Goal: Information Seeking & Learning: Compare options

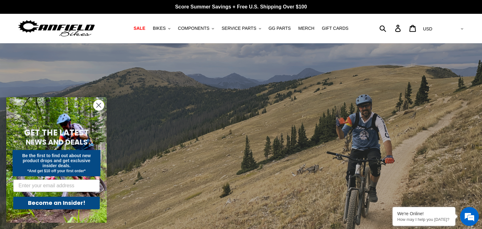
click at [97, 106] on icon "Close dialog" at bounding box center [99, 105] width 4 height 4
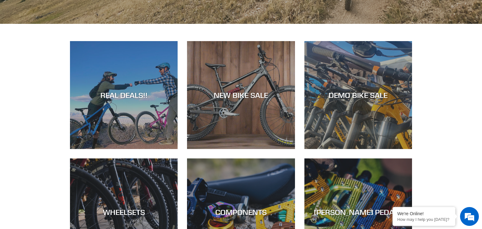
scroll to position [248, 0]
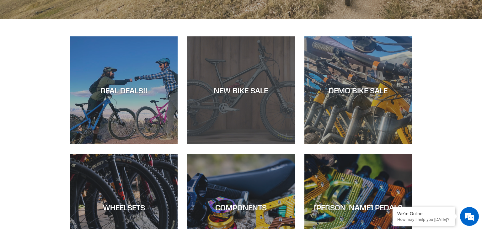
click at [287, 144] on div "NEW BIKE SALE" at bounding box center [241, 144] width 108 height 0
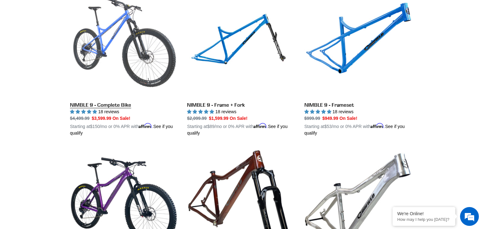
scroll to position [982, 0]
click at [85, 105] on link "NIMBLE 9 - Complete Bike" at bounding box center [124, 62] width 108 height 147
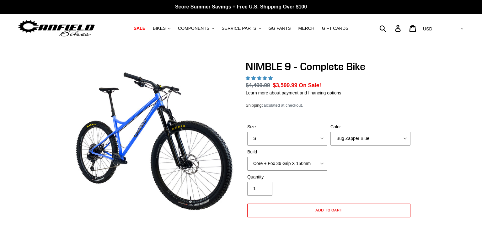
select select "highest-rating"
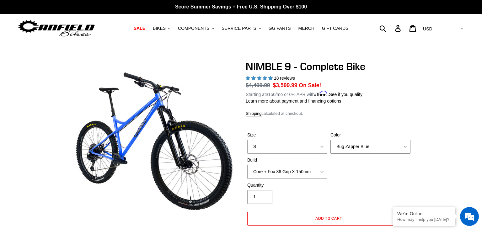
click at [406, 146] on select "Bug Zapper Blue Purple Haze - Sold Out Galaxy Black" at bounding box center [370, 147] width 80 height 14
select select "Galaxy Black"
click at [330, 140] on select "Bug Zapper Blue Purple Haze - Sold Out Galaxy Black" at bounding box center [370, 147] width 80 height 14
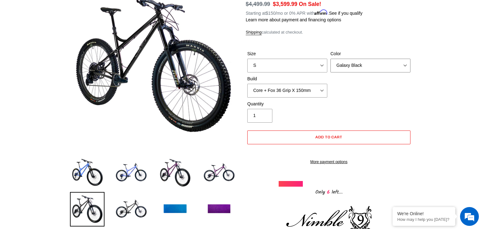
scroll to position [82, 0]
click at [319, 64] on select "S M L XL" at bounding box center [287, 65] width 80 height 14
select select "L"
click at [247, 58] on select "S M L XL" at bounding box center [287, 65] width 80 height 14
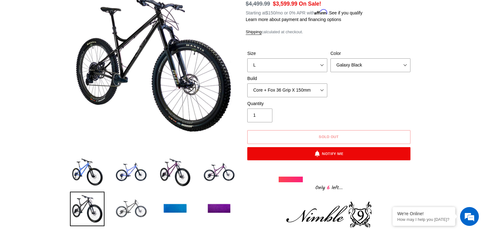
click at [131, 213] on img at bounding box center [131, 209] width 34 height 34
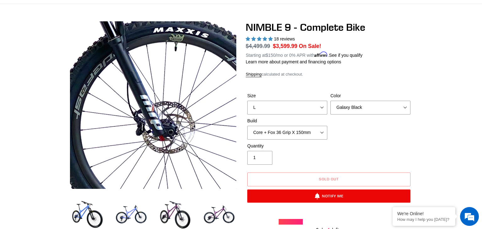
scroll to position [39, 0]
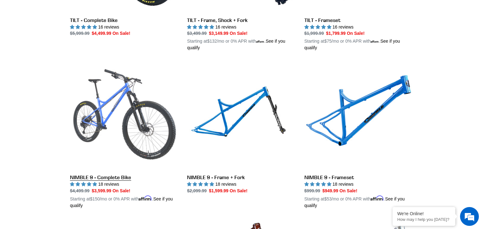
scroll to position [982, 0]
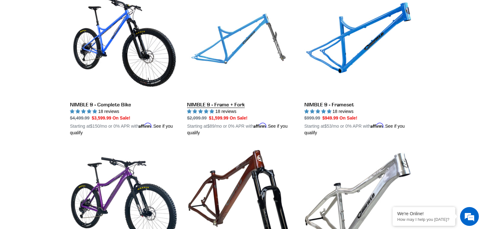
click at [222, 65] on link "NIMBLE 9 - Frame + Fork" at bounding box center [241, 62] width 108 height 147
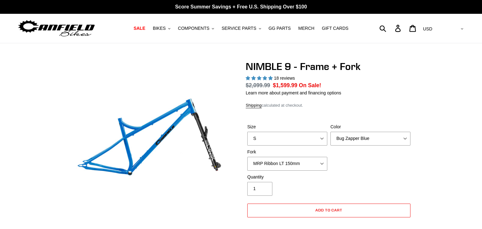
select select "highest-rating"
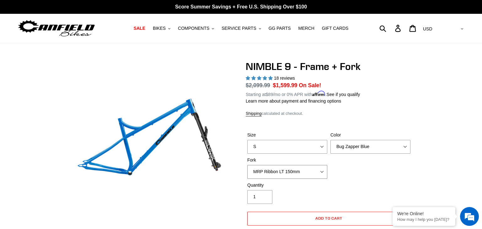
click at [321, 172] on select "MRP Ribbon LT 150mm Fox 36 Factory Grip X 150mm (Special Order) RockShox Lyrik …" at bounding box center [287, 172] width 80 height 14
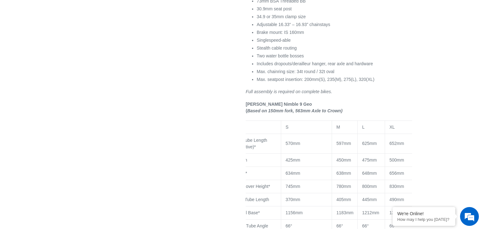
scroll to position [0, 14]
click at [374, 165] on td "475mm" at bounding box center [372, 159] width 27 height 13
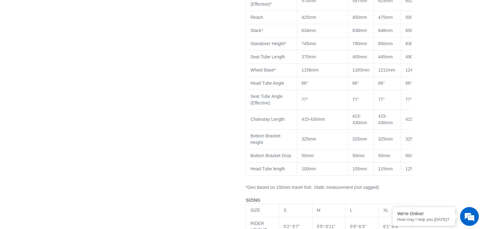
scroll to position [633, 0]
click at [363, 102] on p "77°" at bounding box center [360, 99] width 17 height 7
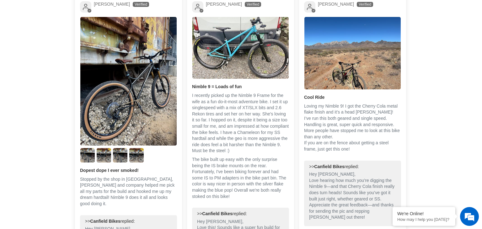
scroll to position [1071, 0]
click at [356, 104] on p "Loving my Nimble 9! I got the Cherry Cola metal flake finish and it’s a head tu…" at bounding box center [352, 127] width 97 height 49
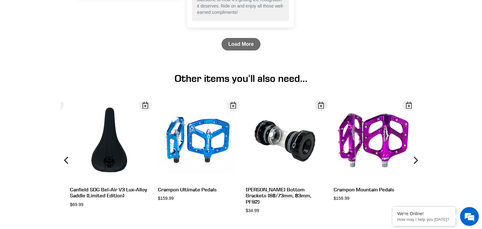
scroll to position [1608, 0]
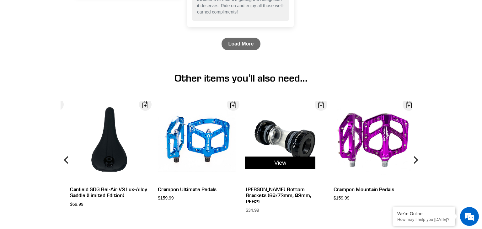
click at [274, 161] on link "View" at bounding box center [280, 162] width 70 height 13
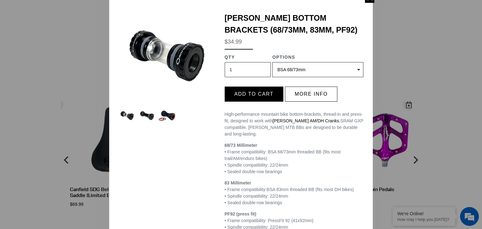
scroll to position [19, 0]
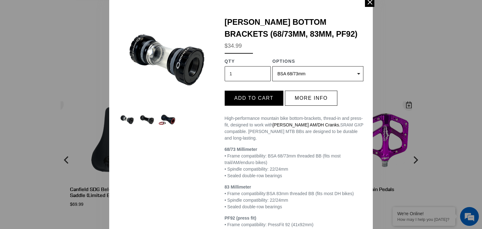
click at [303, 107] on div "Canfield Bottom Brackets (68/73mm, 83mm, PF92) $34.99 QTY 1 Options BSA 68/73mm…" at bounding box center [294, 127] width 148 height 223
click at [308, 97] on button "More info" at bounding box center [311, 98] width 52 height 15
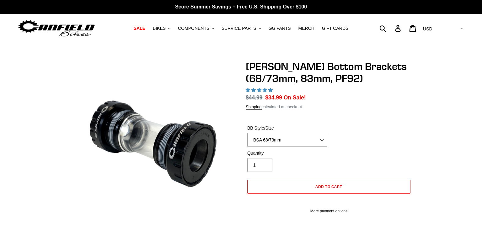
select select "highest-rating"
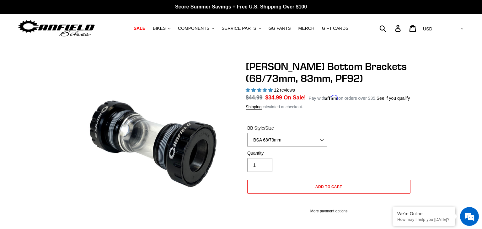
click at [394, 106] on div "Shipping calculated at checkout." at bounding box center [328, 107] width 166 height 6
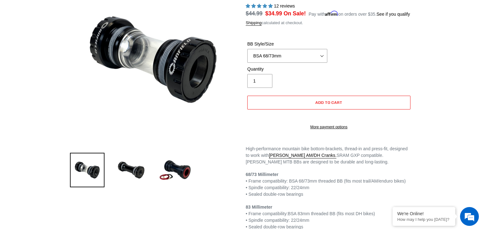
scroll to position [82, 0]
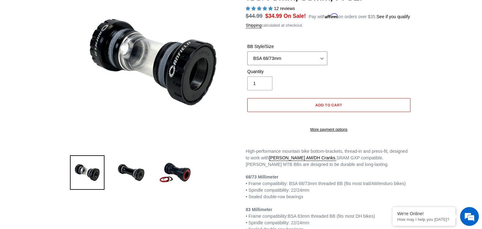
click at [320, 60] on select "BSA 68/73mm BSA 83mm PF92" at bounding box center [287, 58] width 80 height 14
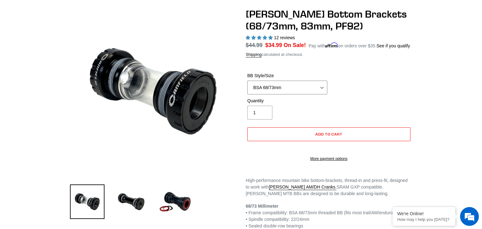
scroll to position [48, 0]
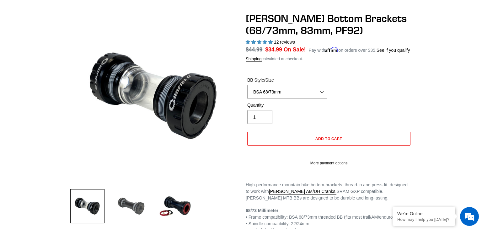
click at [130, 208] on img at bounding box center [131, 206] width 34 height 34
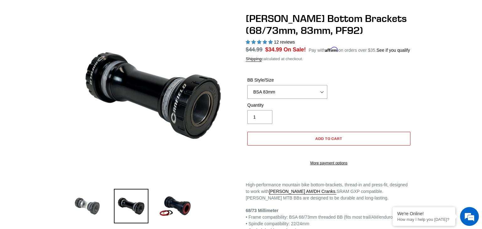
click at [93, 205] on img at bounding box center [87, 206] width 34 height 34
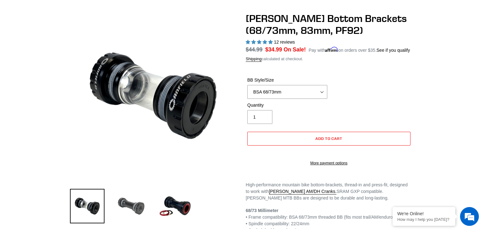
click at [129, 205] on img at bounding box center [131, 206] width 34 height 34
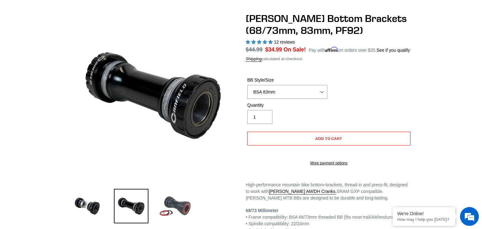
click at [175, 205] on img at bounding box center [175, 206] width 34 height 34
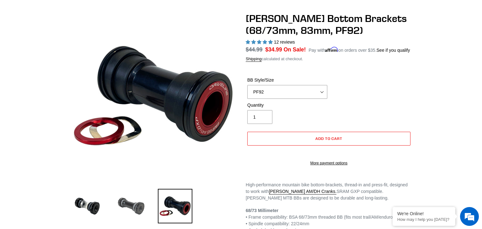
click at [135, 208] on img at bounding box center [131, 206] width 34 height 34
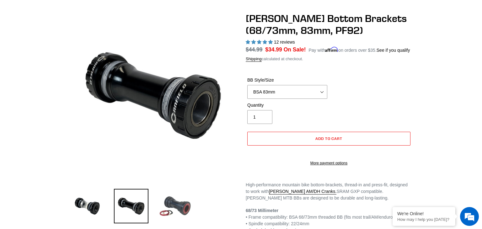
click at [189, 202] on img at bounding box center [175, 206] width 34 height 34
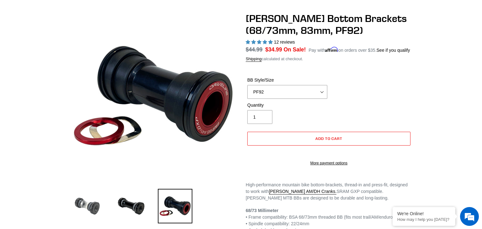
click at [98, 204] on img at bounding box center [87, 206] width 34 height 34
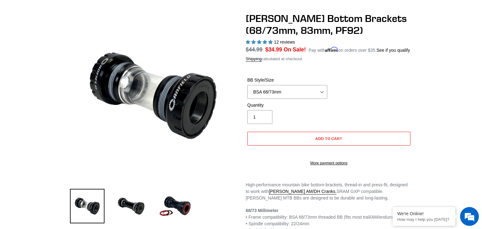
click at [98, 204] on img at bounding box center [87, 206] width 34 height 34
click at [188, 200] on img at bounding box center [175, 206] width 34 height 34
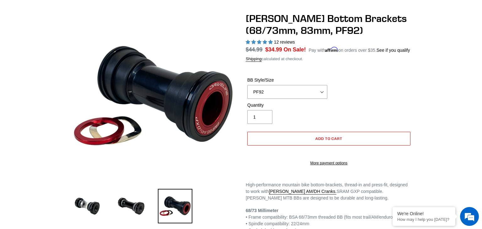
click at [152, 201] on li at bounding box center [170, 207] width 44 height 36
click at [98, 202] on img at bounding box center [87, 206] width 34 height 34
select select "BSA 68/73mm"
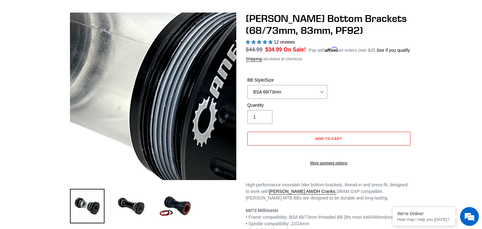
click at [161, 99] on img at bounding box center [130, 86] width 642 height 642
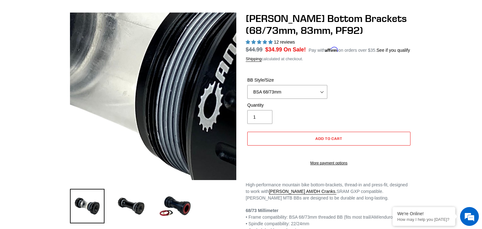
click at [159, 105] on img at bounding box center [136, 71] width 642 height 642
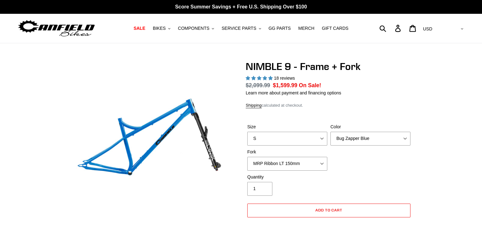
select select "highest-rating"
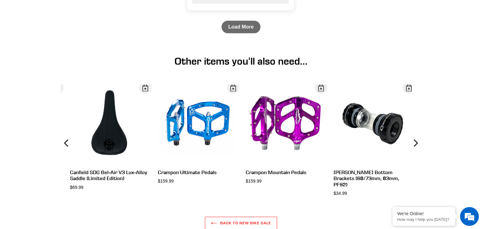
scroll to position [1626, 0]
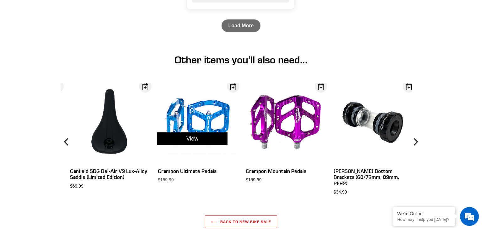
click at [203, 116] on div "View" at bounding box center [192, 138] width 88 height 111
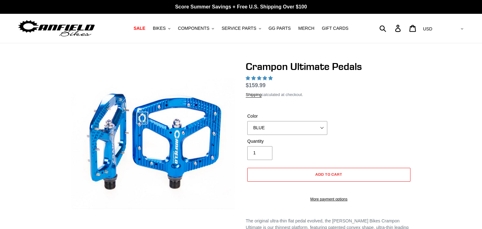
select select "highest-rating"
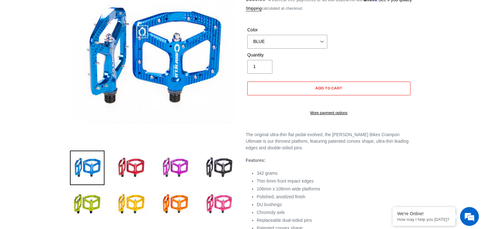
scroll to position [85, 0]
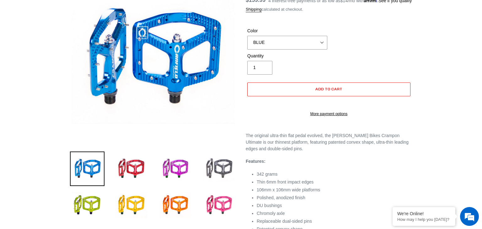
click at [218, 162] on img at bounding box center [219, 168] width 34 height 34
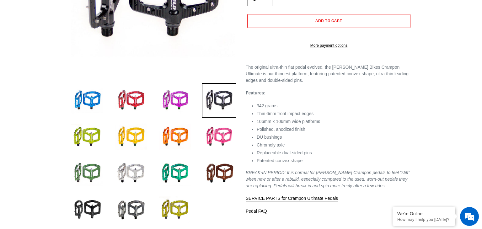
scroll to position [154, 0]
click at [79, 208] on img at bounding box center [87, 209] width 34 height 34
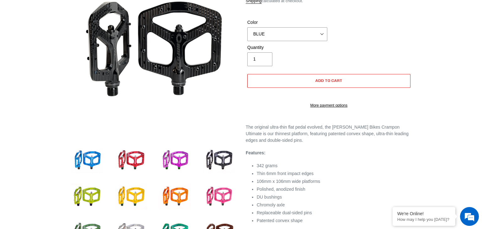
scroll to position [94, 0]
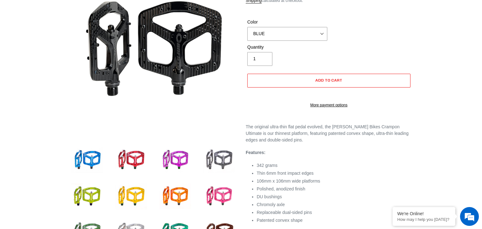
click at [217, 163] on img at bounding box center [219, 160] width 34 height 34
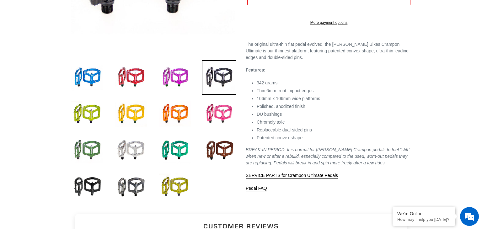
scroll to position [177, 0]
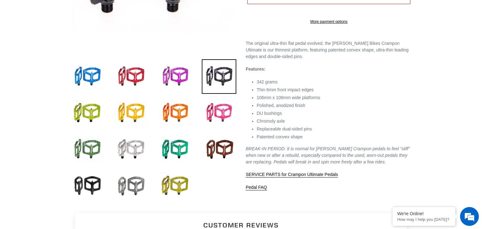
click at [128, 183] on img at bounding box center [131, 185] width 34 height 34
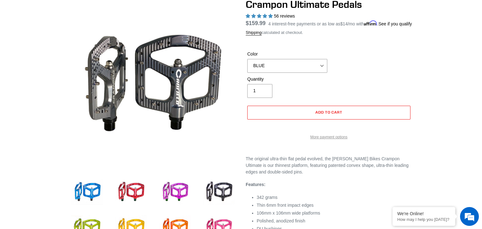
scroll to position [63, 0]
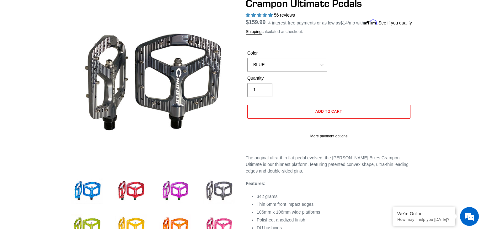
click at [222, 190] on img at bounding box center [219, 191] width 34 height 34
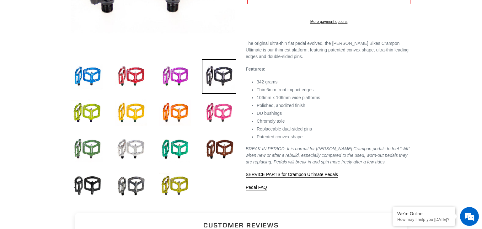
scroll to position [178, 0]
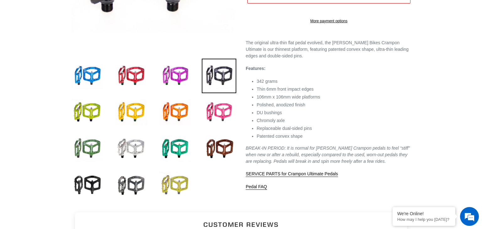
click at [175, 180] on img at bounding box center [175, 185] width 34 height 34
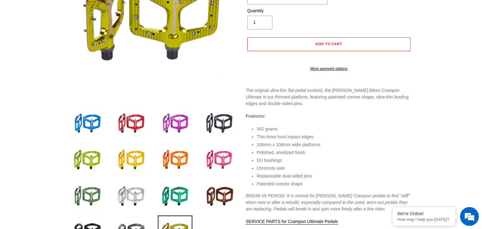
scroll to position [161, 0]
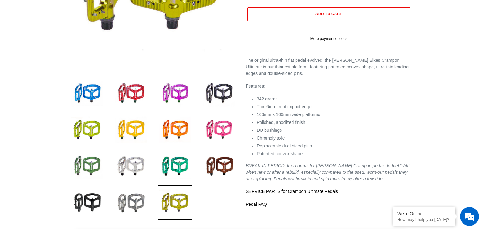
click at [133, 199] on img at bounding box center [131, 202] width 34 height 34
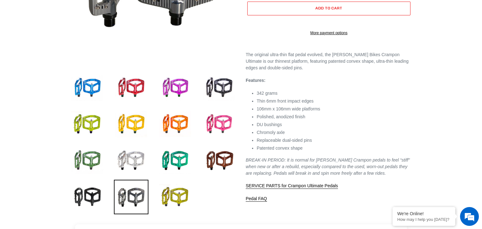
scroll to position [167, 0]
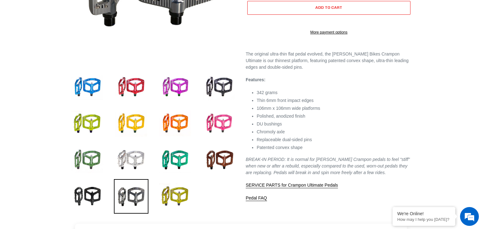
click at [106, 199] on li at bounding box center [126, 198] width 44 height 36
click at [87, 193] on img at bounding box center [87, 196] width 34 height 34
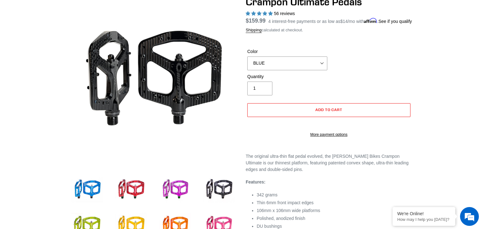
scroll to position [57, 0]
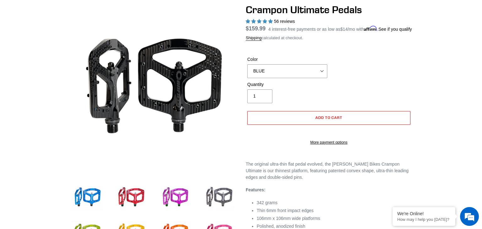
click at [224, 184] on img at bounding box center [219, 197] width 34 height 34
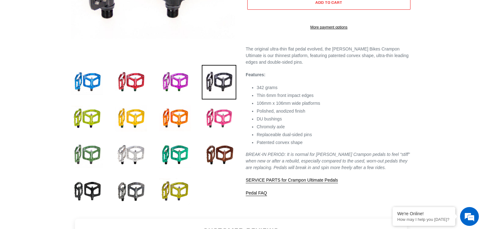
scroll to position [173, 0]
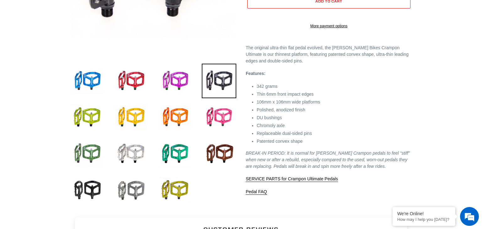
click at [130, 189] on img at bounding box center [131, 190] width 34 height 34
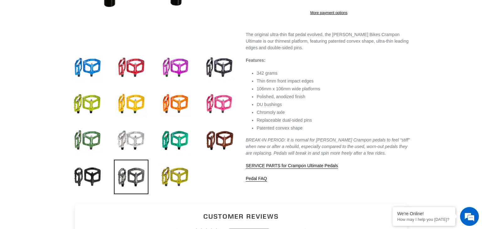
scroll to position [187, 0]
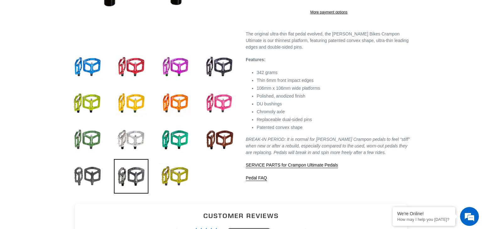
click at [92, 175] on img at bounding box center [87, 176] width 34 height 34
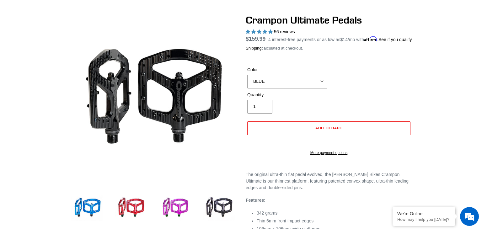
scroll to position [41, 0]
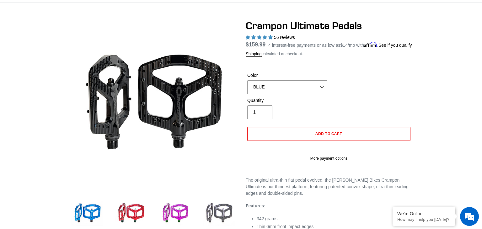
click at [221, 213] on img at bounding box center [219, 213] width 34 height 34
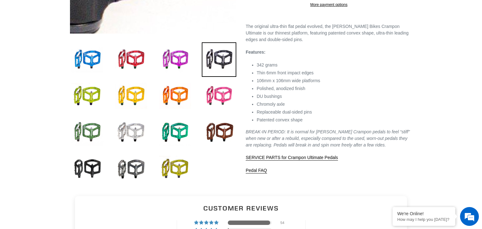
scroll to position [196, 0]
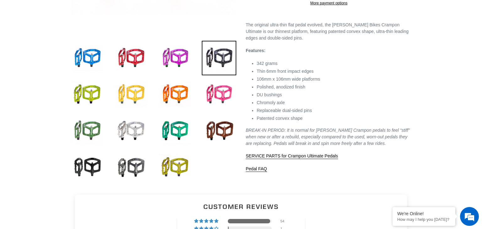
click at [130, 84] on img at bounding box center [131, 94] width 34 height 34
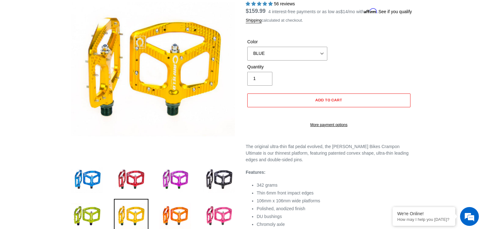
scroll to position [73, 0]
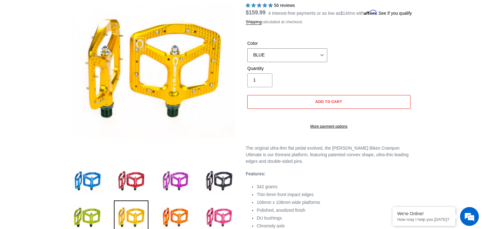
click at [320, 62] on select "BLUE RED PURPLE STEALTH BRONZE GREY TURQUOISE BLACK POLISHED BAJA GOLD PNW GREE…" at bounding box center [287, 55] width 80 height 14
click at [247, 56] on select "BLUE RED PURPLE STEALTH BRONZE GREY TURQUOISE BLACK POLISHED BAJA GOLD PNW GREE…" at bounding box center [287, 55] width 80 height 14
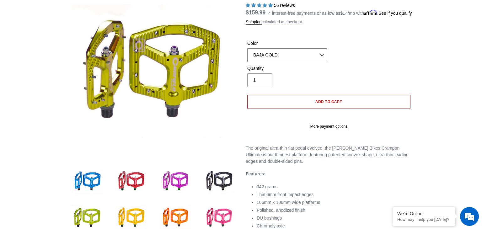
click at [321, 61] on select "BLUE RED PURPLE STEALTH BRONZE GREY TURQUOISE BLACK POLISHED BAJA GOLD PNW GREE…" at bounding box center [287, 55] width 80 height 14
click at [247, 56] on select "BLUE RED PURPLE STEALTH BRONZE GREY TURQUOISE BLACK POLISHED BAJA GOLD PNW GREE…" at bounding box center [287, 55] width 80 height 14
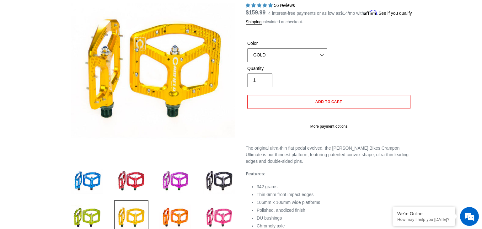
click at [322, 62] on select "BLUE RED PURPLE STEALTH BRONZE GREY TURQUOISE BLACK POLISHED BAJA GOLD PNW GREE…" at bounding box center [287, 55] width 80 height 14
click at [247, 56] on select "BLUE RED PURPLE STEALTH BRONZE GREY TURQUOISE BLACK POLISHED BAJA GOLD PNW GREE…" at bounding box center [287, 55] width 80 height 14
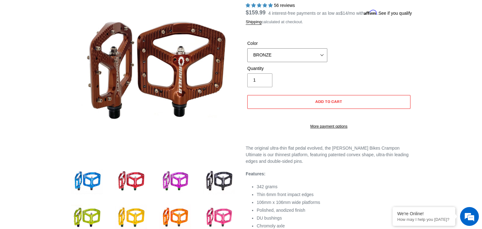
click at [322, 61] on select "BLUE RED PURPLE STEALTH BRONZE GREY TURQUOISE BLACK POLISHED BAJA GOLD PNW GREE…" at bounding box center [287, 55] width 80 height 14
click at [247, 56] on select "BLUE RED PURPLE STEALTH BRONZE GREY TURQUOISE BLACK POLISHED BAJA GOLD PNW GREE…" at bounding box center [287, 55] width 80 height 14
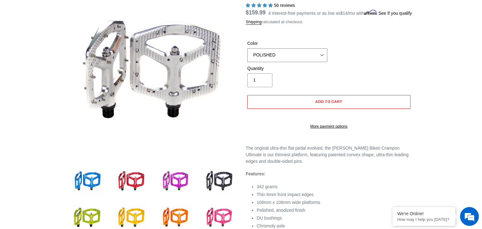
click at [321, 62] on select "BLUE RED PURPLE STEALTH BRONZE GREY TURQUOISE BLACK POLISHED BAJA GOLD PNW GREE…" at bounding box center [287, 55] width 80 height 14
click at [247, 56] on select "BLUE RED PURPLE STEALTH BRONZE GREY TURQUOISE BLACK POLISHED BAJA GOLD PNW GREE…" at bounding box center [287, 55] width 80 height 14
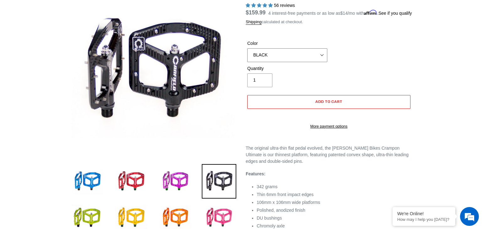
click at [320, 62] on select "BLUE RED PURPLE STEALTH BRONZE GREY TURQUOISE BLACK POLISHED BAJA GOLD PNW GREE…" at bounding box center [287, 55] width 80 height 14
click at [247, 56] on select "BLUE RED PURPLE STEALTH BRONZE GREY TURQUOISE BLACK POLISHED BAJA GOLD PNW GREE…" at bounding box center [287, 55] width 80 height 14
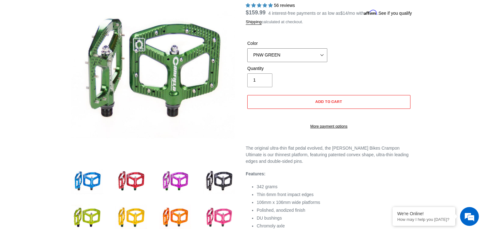
click at [321, 61] on select "BLUE RED PURPLE STEALTH BRONZE GREY TURQUOISE BLACK POLISHED BAJA GOLD PNW GREE…" at bounding box center [287, 55] width 80 height 14
click at [247, 56] on select "BLUE RED PURPLE STEALTH BRONZE GREY TURQUOISE BLACK POLISHED BAJA GOLD PNW GREE…" at bounding box center [287, 55] width 80 height 14
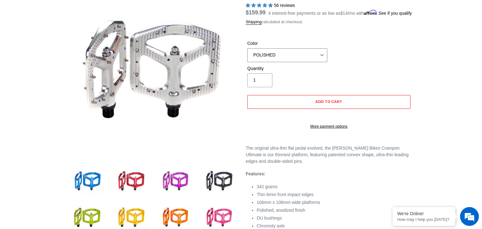
click at [318, 61] on select "BLUE RED PURPLE STEALTH BRONZE GREY TURQUOISE BLACK POLISHED BAJA GOLD PNW GREE…" at bounding box center [287, 55] width 80 height 14
click at [247, 56] on select "BLUE RED PURPLE STEALTH BRONZE GREY TURQUOISE BLACK POLISHED BAJA GOLD PNW GREE…" at bounding box center [287, 55] width 80 height 14
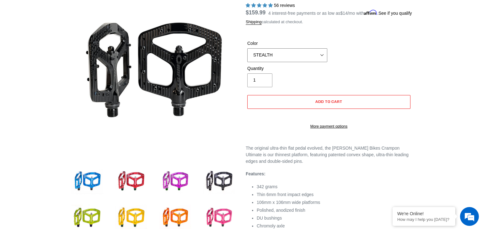
click at [321, 61] on select "BLUE RED PURPLE STEALTH BRONZE GREY TURQUOISE BLACK POLISHED BAJA GOLD PNW GREE…" at bounding box center [287, 55] width 80 height 14
click at [247, 56] on select "BLUE RED PURPLE STEALTH BRONZE GREY TURQUOISE BLACK POLISHED BAJA GOLD PNW GREE…" at bounding box center [287, 55] width 80 height 14
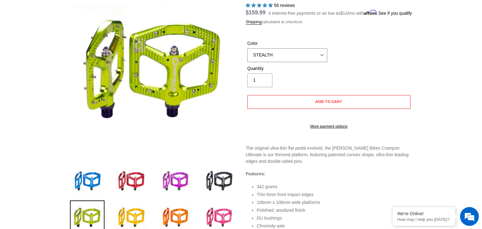
click at [319, 62] on select "BLUE RED PURPLE STEALTH BRONZE GREY TURQUOISE BLACK POLISHED BAJA GOLD PNW GREE…" at bounding box center [287, 55] width 80 height 14
click at [349, 62] on div "Color BLUE RED PURPLE STEALTH BRONZE GREY TURQUOISE BLACK POLISHED BAJA GOLD PN…" at bounding box center [328, 52] width 166 height 25
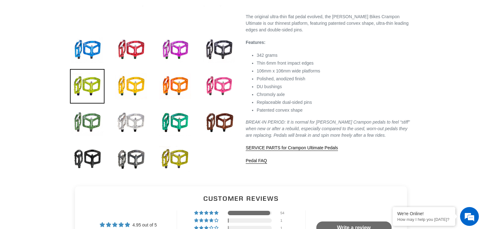
scroll to position [204, 0]
click at [128, 125] on img at bounding box center [131, 122] width 34 height 34
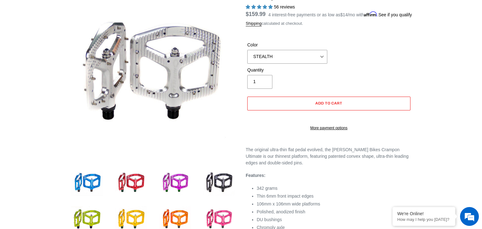
scroll to position [70, 0]
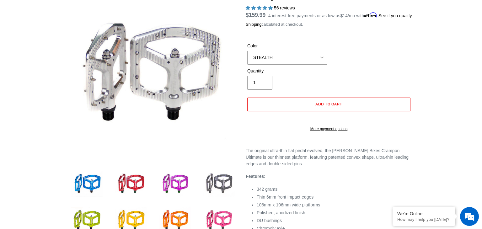
click at [223, 179] on img at bounding box center [219, 183] width 34 height 34
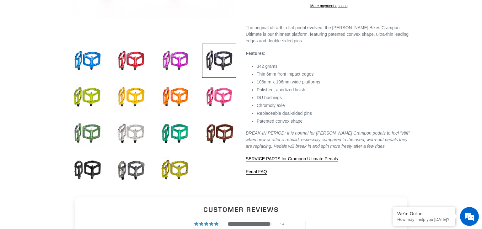
scroll to position [192, 0]
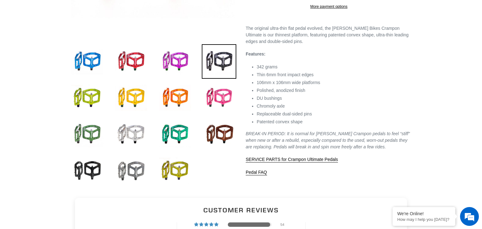
click at [127, 176] on img at bounding box center [131, 170] width 34 height 34
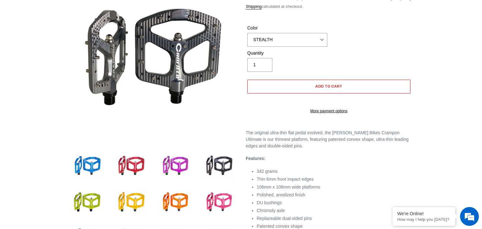
scroll to position [87, 0]
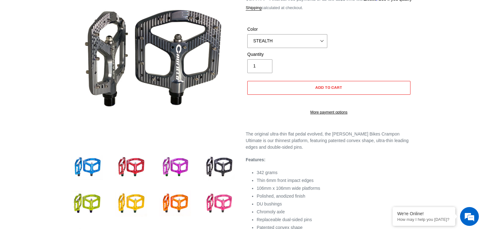
click at [322, 41] on div "Color BLUE RED PURPLE STEALTH BRONZE GREY TURQUOISE BLACK POLISHED BAJA GOLD PN…" at bounding box center [286, 37] width 83 height 22
click at [315, 48] on select "BLUE RED PURPLE STEALTH BRONZE GREY TURQUOISE BLACK POLISHED BAJA GOLD PNW GREE…" at bounding box center [287, 41] width 80 height 14
click at [247, 42] on select "BLUE RED PURPLE STEALTH BRONZE GREY TURQUOISE BLACK POLISHED BAJA GOLD PNW GREE…" at bounding box center [287, 41] width 80 height 14
click at [322, 48] on select "BLUE RED PURPLE STEALTH BRONZE GREY TURQUOISE BLACK POLISHED BAJA GOLD PNW GREE…" at bounding box center [287, 41] width 80 height 14
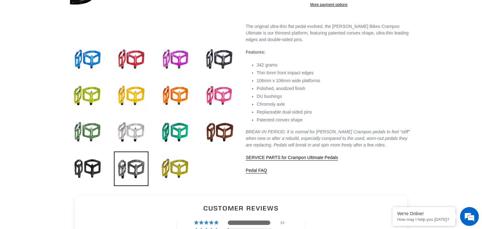
scroll to position [198, 0]
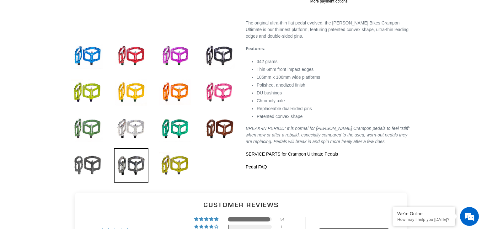
click at [80, 165] on img at bounding box center [87, 165] width 34 height 34
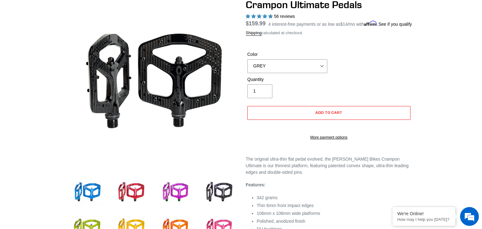
scroll to position [61, 0]
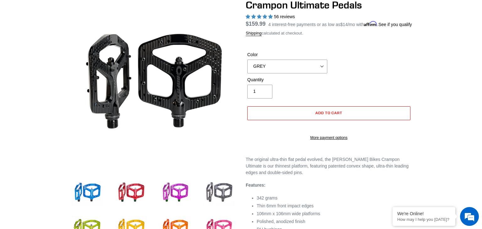
click at [225, 193] on img at bounding box center [219, 192] width 34 height 34
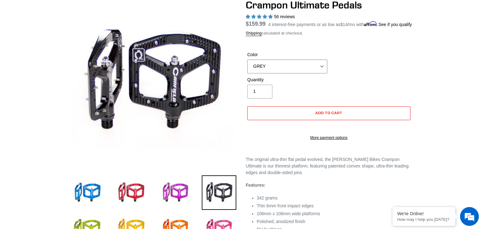
click at [320, 73] on select "BLUE RED PURPLE STEALTH BRONZE GREY TURQUOISE BLACK POLISHED BAJA GOLD PNW GREE…" at bounding box center [287, 67] width 80 height 14
click at [247, 67] on select "BLUE RED PURPLE STEALTH BRONZE GREY TURQUOISE BLACK POLISHED BAJA GOLD PNW GREE…" at bounding box center [287, 67] width 80 height 14
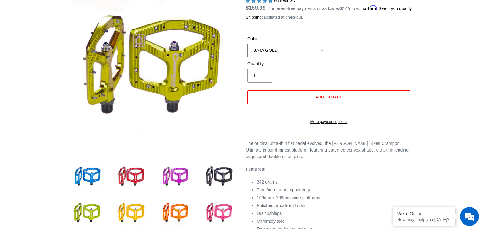
scroll to position [79, 0]
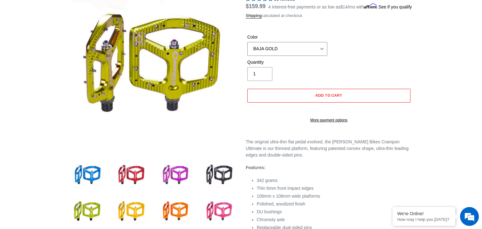
click at [319, 55] on select "BLUE RED PURPLE STEALTH BRONZE GREY TURQUOISE BLACK POLISHED BAJA GOLD PNW GREE…" at bounding box center [287, 49] width 80 height 14
select select "GOLD"
click at [247, 50] on select "BLUE RED PURPLE STEALTH BRONZE GREY TURQUOISE BLACK POLISHED BAJA GOLD PNW GREE…" at bounding box center [287, 49] width 80 height 14
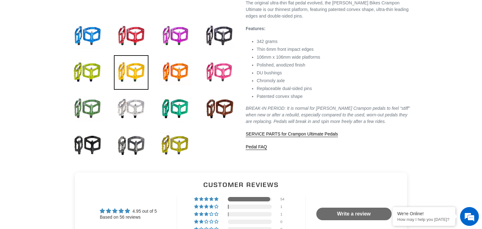
scroll to position [217, 0]
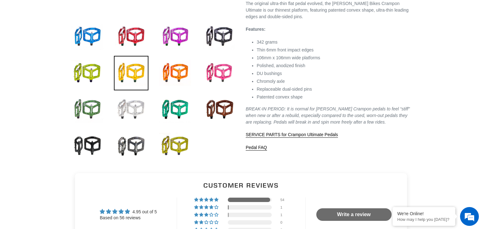
click at [134, 106] on img at bounding box center [131, 109] width 34 height 34
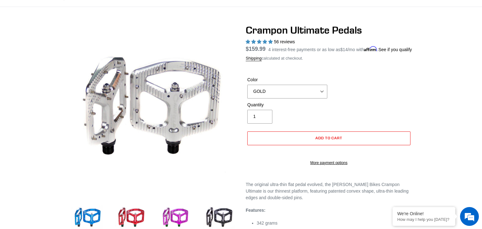
scroll to position [33, 0]
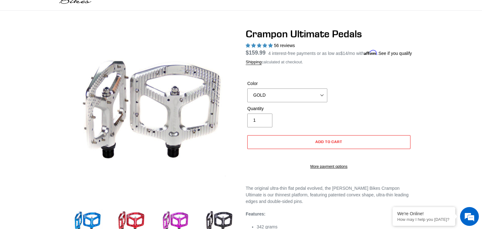
click at [391, 50] on dl "Regular price $159.99 Sale price $159.99 On Sale! Unit price / per 4 interest-f…" at bounding box center [328, 53] width 166 height 8
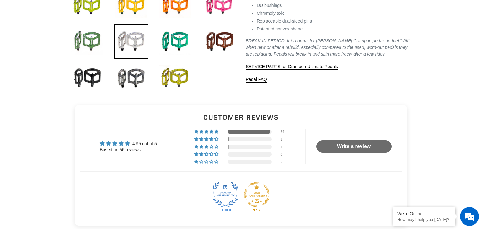
scroll to position [0, 0]
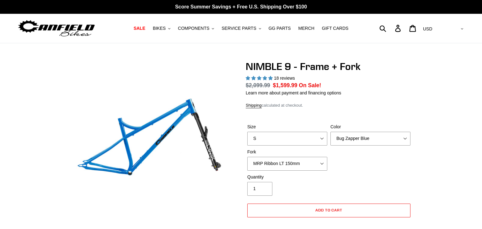
select select "highest-rating"
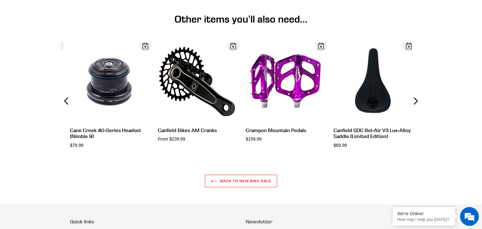
scroll to position [1674, 0]
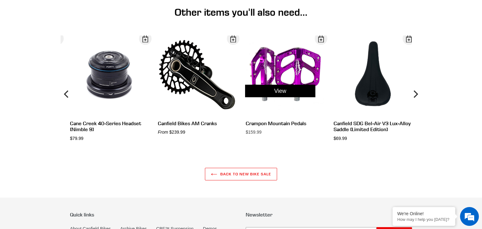
click at [297, 89] on link "View" at bounding box center [280, 91] width 70 height 13
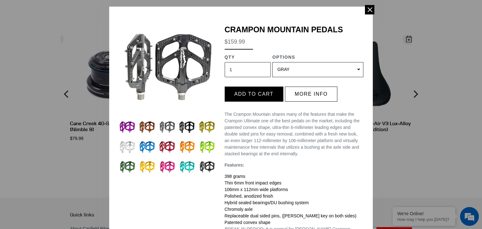
scroll to position [0, 0]
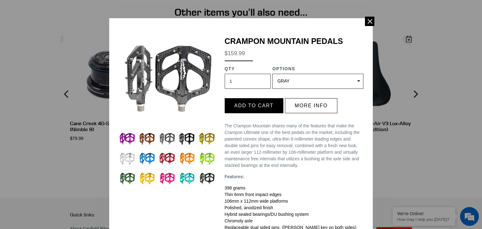
click at [125, 158] on img at bounding box center [126, 158] width 17 height 17
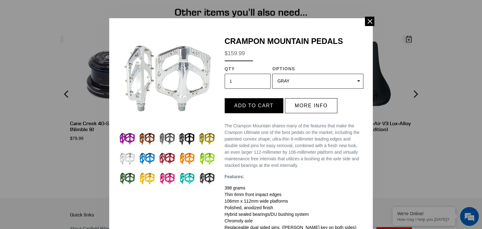
click at [125, 158] on img at bounding box center [126, 158] width 17 height 17
click at [192, 142] on img at bounding box center [186, 138] width 17 height 17
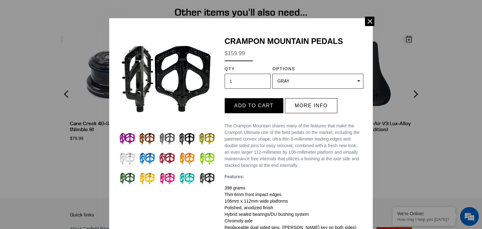
click at [208, 179] on img at bounding box center [206, 178] width 17 height 17
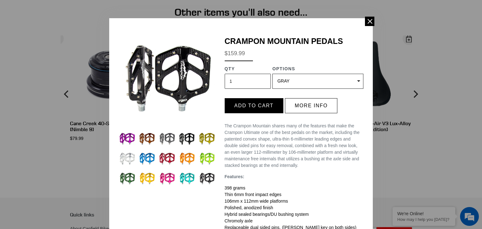
click at [144, 177] on img at bounding box center [147, 178] width 17 height 17
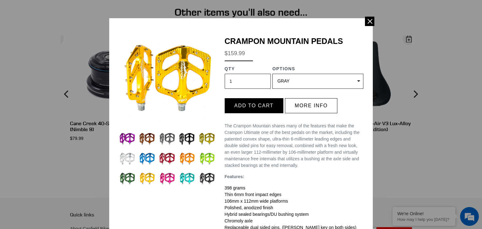
click at [128, 160] on img at bounding box center [126, 158] width 17 height 17
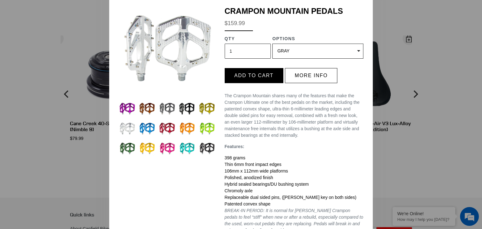
scroll to position [30, 0]
click at [189, 109] on img at bounding box center [186, 108] width 17 height 17
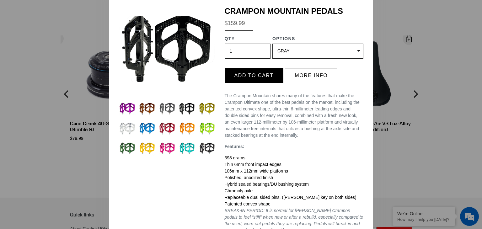
click at [204, 151] on img at bounding box center [206, 148] width 17 height 17
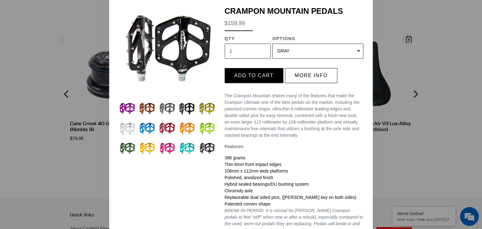
scroll to position [0, 0]
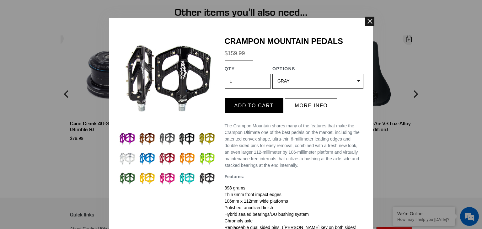
click at [371, 21] on span at bounding box center [369, 21] width 9 height 9
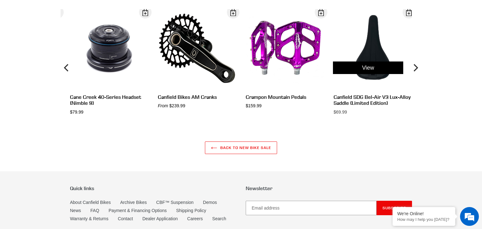
scroll to position [1700, 0]
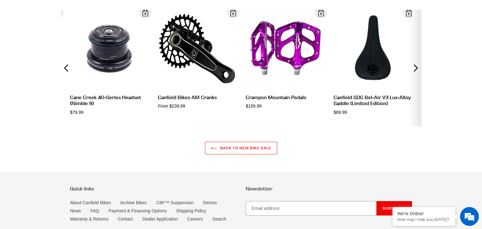
click at [412, 70] on icon "Next" at bounding box center [415, 68] width 8 height 70
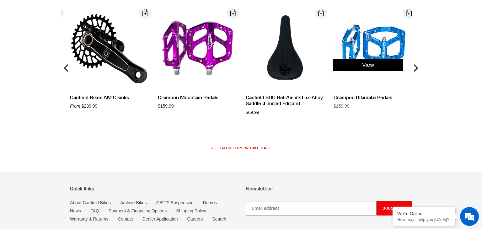
click at [373, 46] on div "View" at bounding box center [368, 64] width 88 height 111
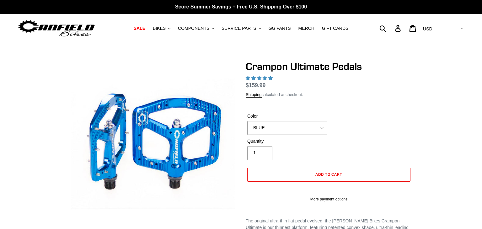
select select "highest-rating"
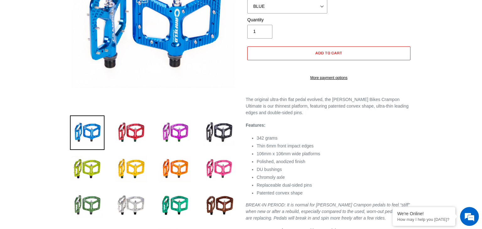
scroll to position [123, 0]
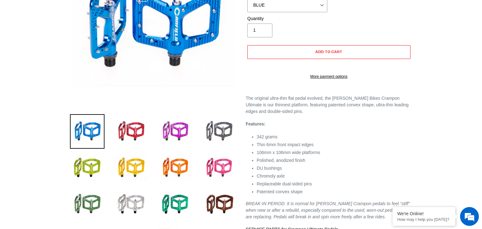
click at [224, 128] on img at bounding box center [219, 131] width 34 height 34
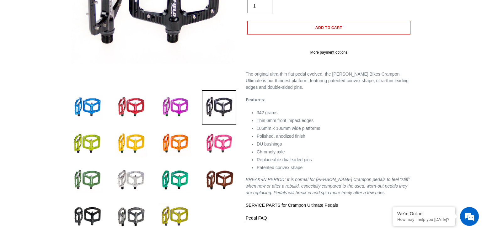
scroll to position [155, 0]
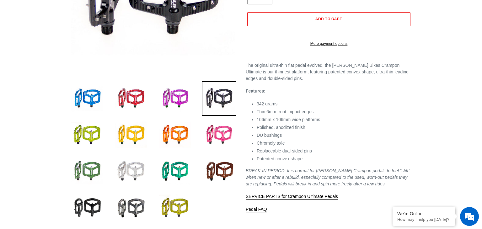
click at [130, 166] on img at bounding box center [131, 171] width 34 height 34
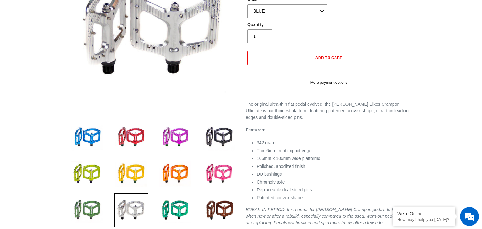
scroll to position [116, 0]
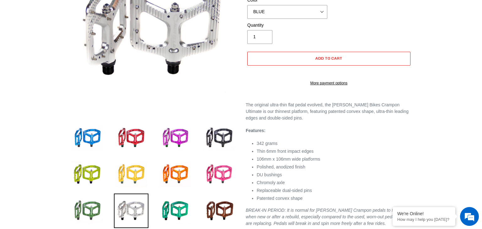
click at [131, 179] on img at bounding box center [131, 174] width 34 height 34
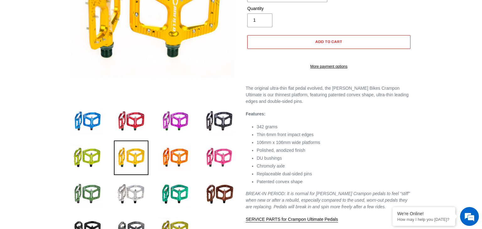
scroll to position [135, 0]
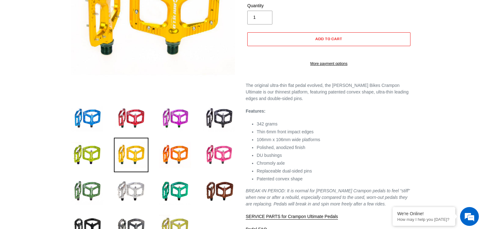
click at [180, 224] on img at bounding box center [175, 227] width 34 height 34
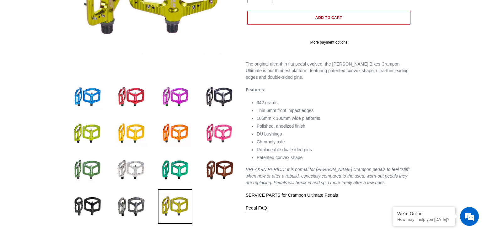
scroll to position [172, 0]
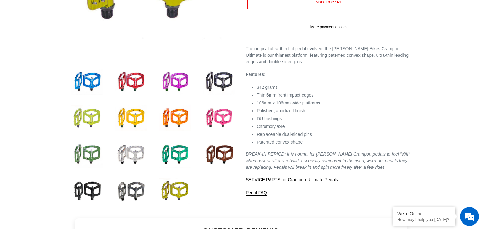
click at [94, 119] on img at bounding box center [87, 118] width 34 height 34
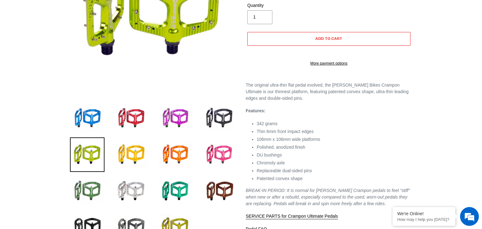
scroll to position [0, 0]
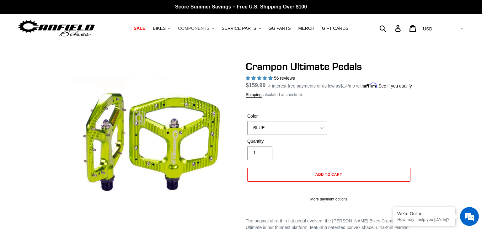
click at [209, 29] on span "COMPONENTS" at bounding box center [193, 28] width 31 height 5
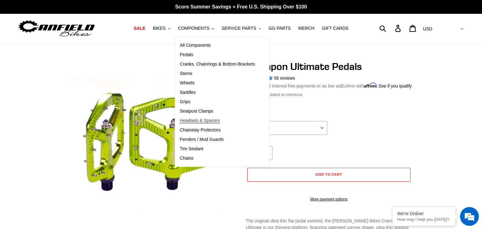
click at [213, 122] on span "Headsets & Spacers" at bounding box center [200, 120] width 40 height 5
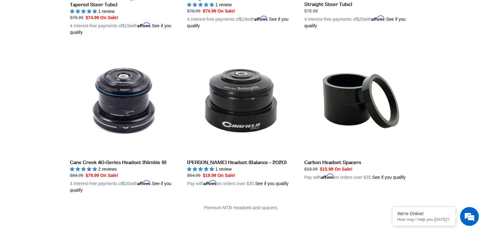
scroll to position [255, 0]
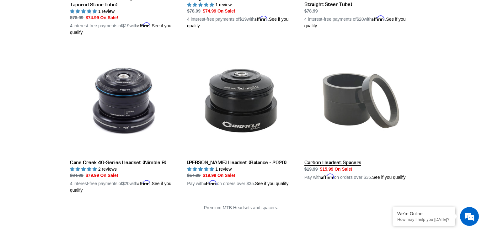
click at [361, 93] on link "Carbon Headset Spacers" at bounding box center [358, 114] width 108 height 134
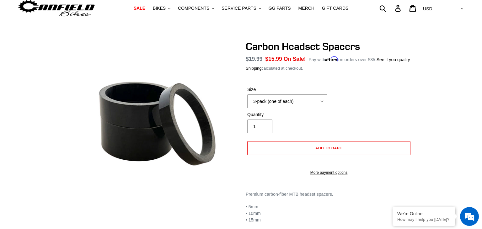
scroll to position [19, 0]
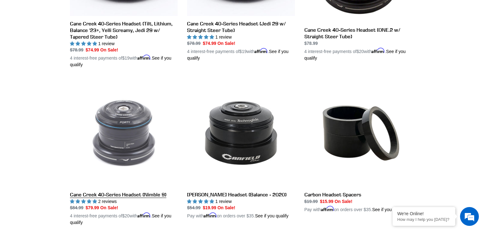
scroll to position [221, 0]
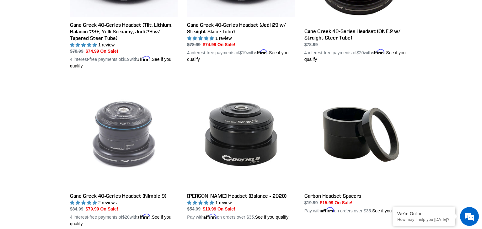
click at [110, 147] on link "Cane Creek 40-Series Headset (Nimble 9)" at bounding box center [124, 153] width 108 height 147
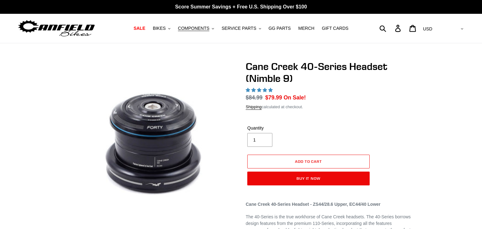
select select "highest-rating"
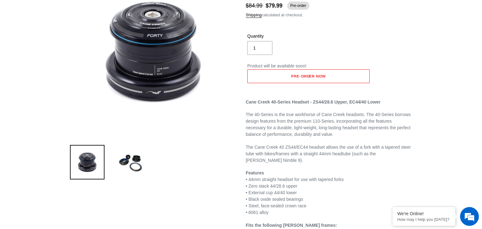
scroll to position [92, 0]
click at [131, 165] on img at bounding box center [131, 162] width 34 height 34
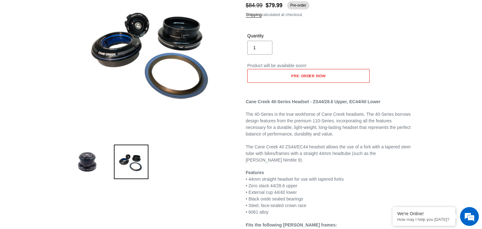
scroll to position [0, 0]
click at [80, 158] on img at bounding box center [87, 162] width 34 height 34
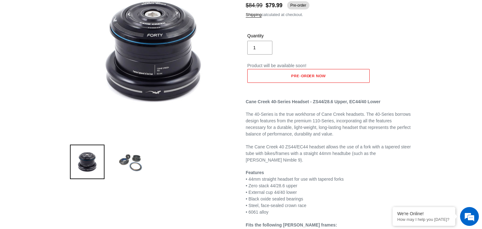
click at [138, 160] on img at bounding box center [131, 162] width 34 height 34
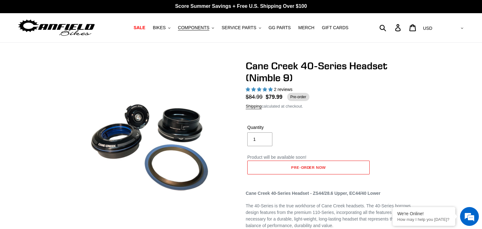
scroll to position [3, 0]
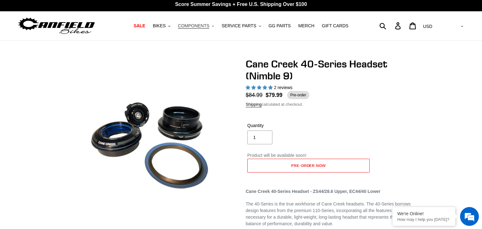
click at [207, 27] on span "COMPONENTS" at bounding box center [193, 25] width 31 height 5
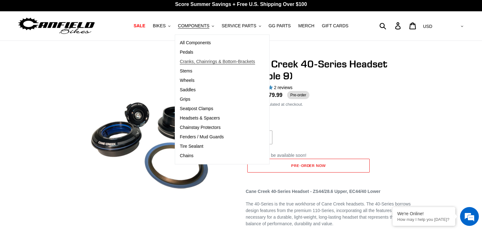
click at [213, 63] on span "Cranks, Chainrings & Bottom-Brackets" at bounding box center [217, 61] width 75 height 5
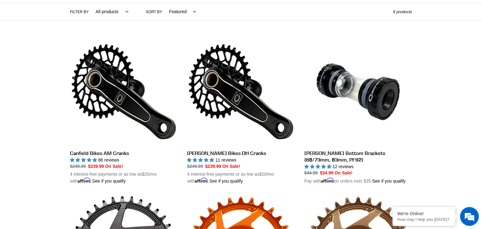
scroll to position [144, 0]
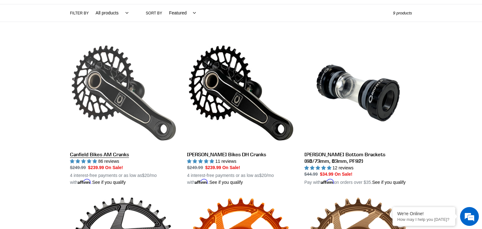
click at [112, 82] on link "Canfield Bikes AM Cranks" at bounding box center [124, 112] width 108 height 147
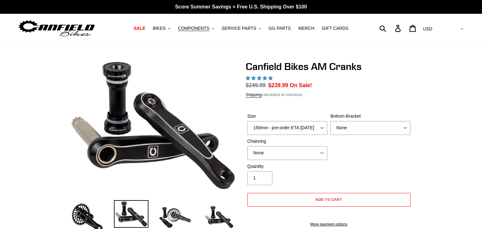
select select "highest-rating"
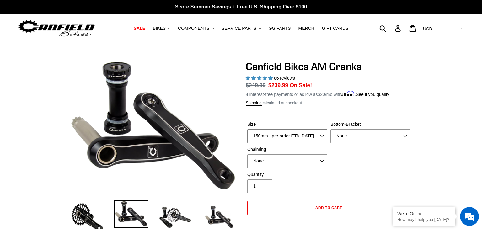
click at [320, 135] on select "150mm - pre-order ETA 9/30/25 155mm - pre-order ETA 9/30/25 160mm - pre-order E…" at bounding box center [287, 136] width 80 height 14
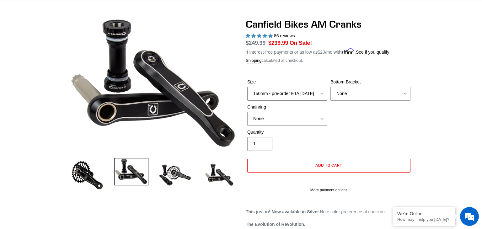
scroll to position [43, 0]
click at [318, 95] on select "150mm - pre-order ETA 9/30/25 155mm - pre-order ETA 9/30/25 160mm - pre-order E…" at bounding box center [287, 94] width 80 height 14
click at [383, 112] on div "Size 150mm - pre-order ETA 9/30/25 155mm - pre-order ETA 9/30/25 160mm - pre-or…" at bounding box center [328, 103] width 166 height 50
click at [404, 93] on select "None BSA Threaded 68/73mm Press Fit PF92" at bounding box center [370, 94] width 80 height 14
select select "BSA Threaded 68/73mm"
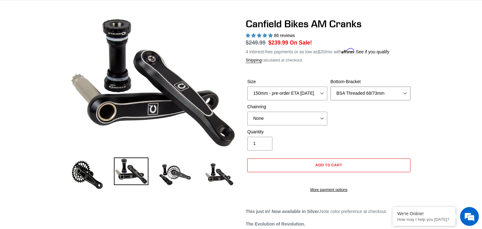
click at [330, 87] on select "None BSA Threaded 68/73mm Press Fit PF92" at bounding box center [370, 94] width 80 height 14
click at [318, 92] on select "150mm - pre-order ETA 9/30/25 155mm - pre-order ETA 9/30/25 160mm - pre-order E…" at bounding box center [287, 94] width 80 height 14
select select "165mm - pre-order ETA 9/30/25"
click at [247, 87] on select "150mm - pre-order ETA 9/30/25 155mm - pre-order ETA 9/30/25 160mm - pre-order E…" at bounding box center [287, 94] width 80 height 14
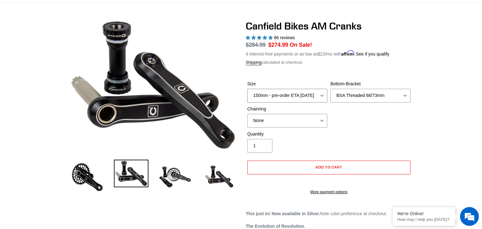
scroll to position [40, 0]
click at [90, 184] on img at bounding box center [87, 177] width 34 height 34
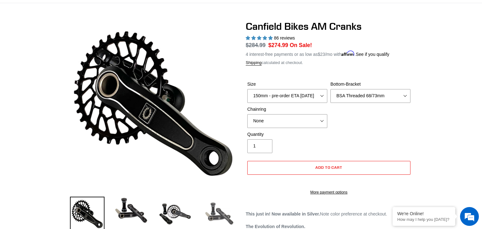
click at [216, 216] on img at bounding box center [219, 214] width 34 height 34
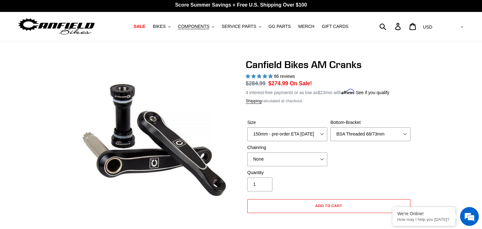
scroll to position [2, 0]
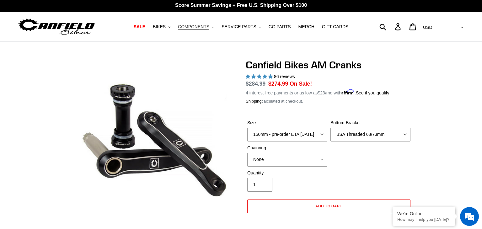
click at [209, 24] on span "COMPONENTS" at bounding box center [193, 26] width 31 height 5
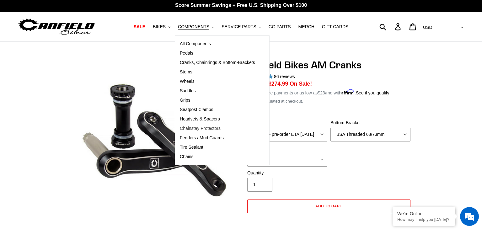
click at [215, 128] on span "Chainstay Protectors" at bounding box center [200, 128] width 41 height 5
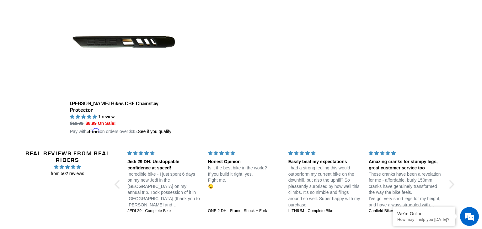
scroll to position [137, 0]
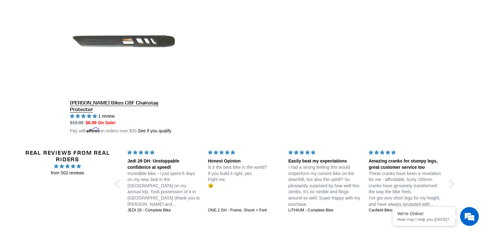
click at [121, 47] on link "[PERSON_NAME] Bikes CBF Chainstay Protector" at bounding box center [124, 60] width 108 height 147
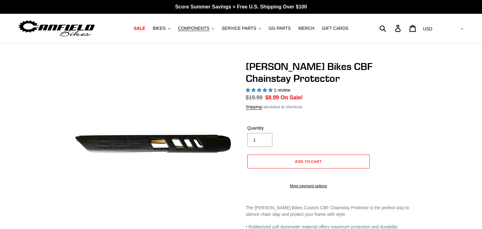
select select "highest-rating"
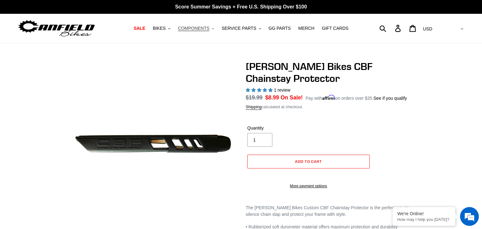
click at [203, 29] on span "COMPONENTS" at bounding box center [193, 28] width 31 height 5
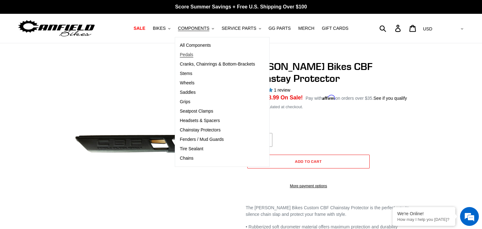
click at [203, 53] on link "Pedals" at bounding box center [217, 54] width 85 height 9
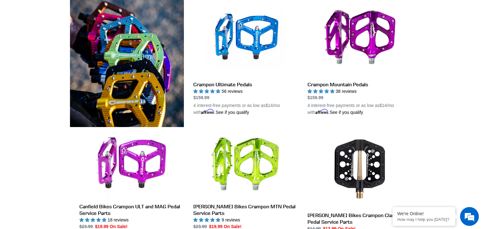
scroll to position [185, 0]
